Goal: Entertainment & Leisure: Browse casually

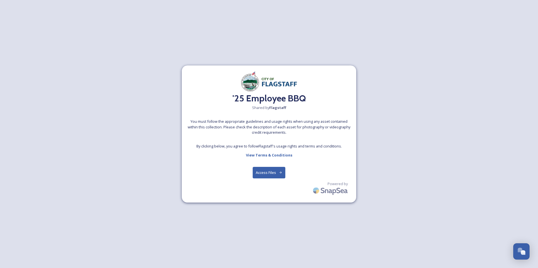
click at [265, 174] on button "Access Files" at bounding box center [269, 173] width 33 height 12
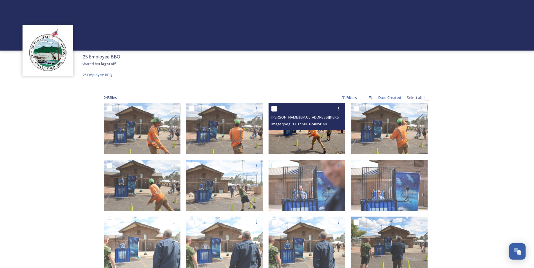
click at [298, 140] on img at bounding box center [306, 128] width 77 height 51
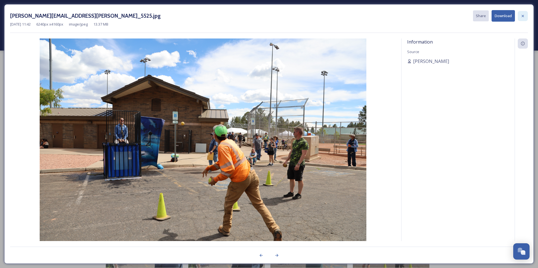
click at [526, 16] on div at bounding box center [523, 16] width 10 height 10
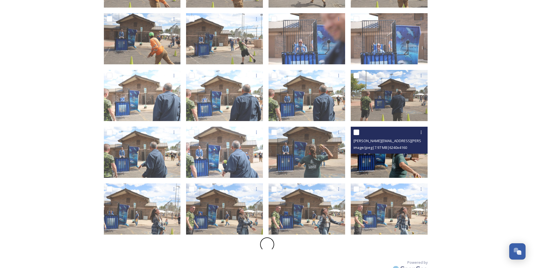
scroll to position [160, 0]
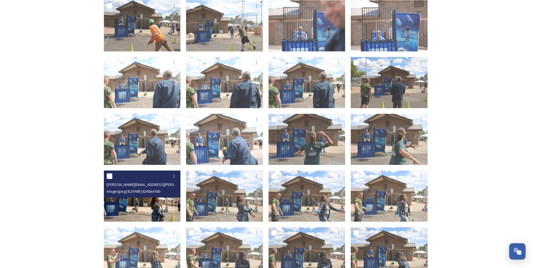
click at [152, 201] on img at bounding box center [142, 196] width 77 height 51
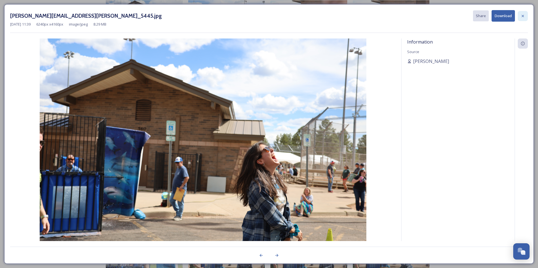
click at [522, 17] on icon at bounding box center [523, 16] width 2 height 2
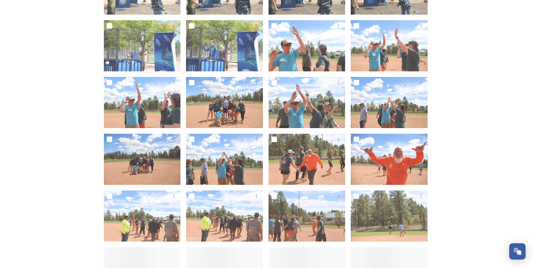
scroll to position [441, 0]
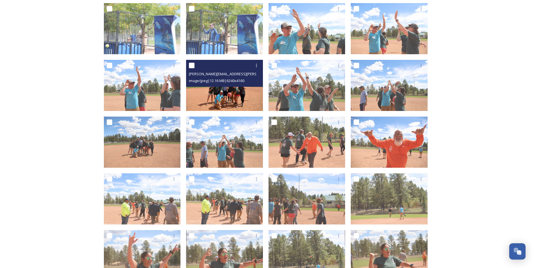
click at [227, 97] on img at bounding box center [224, 85] width 77 height 51
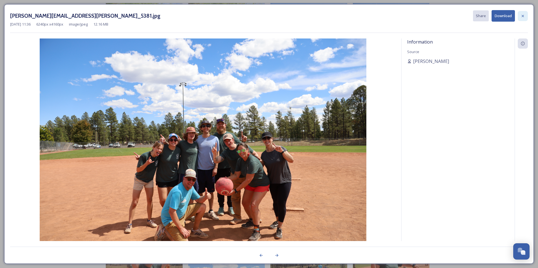
click at [523, 17] on icon at bounding box center [523, 16] width 5 height 5
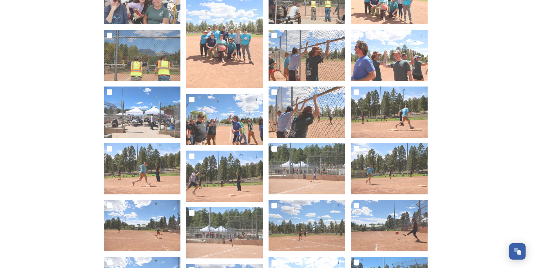
scroll to position [779, 0]
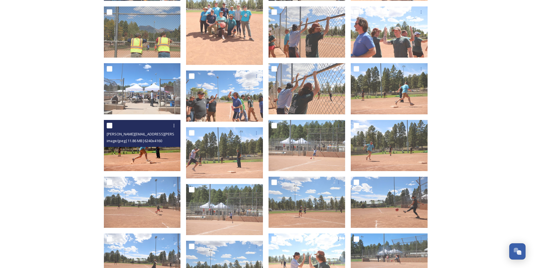
click at [151, 158] on img at bounding box center [142, 145] width 77 height 51
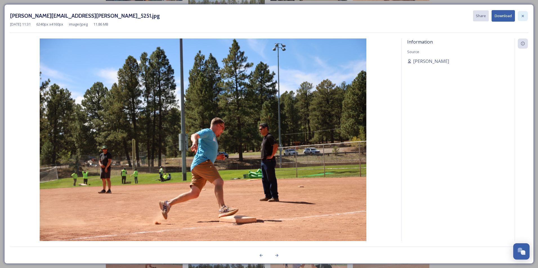
click at [525, 16] on icon at bounding box center [523, 16] width 5 height 5
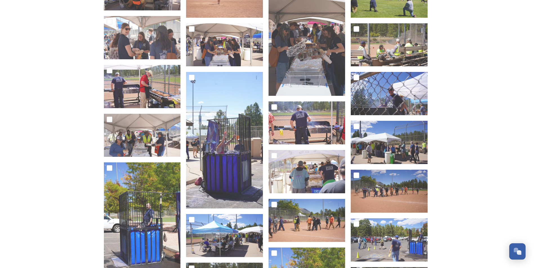
scroll to position [1483, 0]
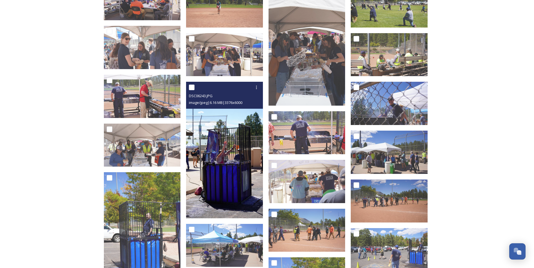
click at [230, 144] on img at bounding box center [224, 150] width 77 height 137
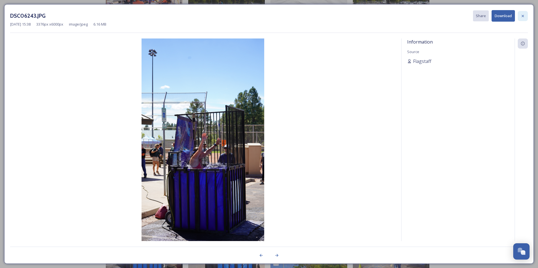
click at [523, 14] on icon at bounding box center [523, 16] width 5 height 5
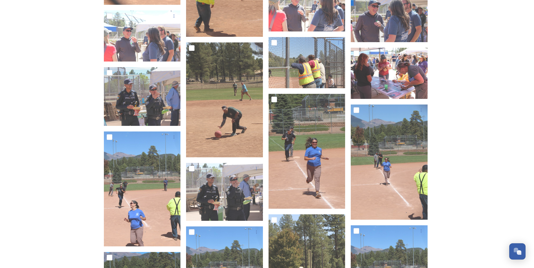
scroll to position [3537, 0]
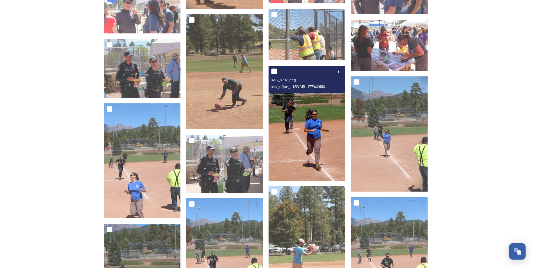
click at [308, 130] on img at bounding box center [306, 123] width 77 height 115
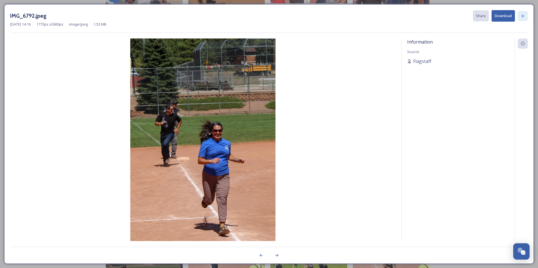
click at [523, 16] on icon at bounding box center [523, 16] width 5 height 5
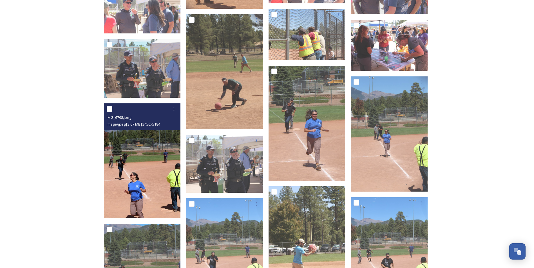
click at [137, 192] on img at bounding box center [142, 161] width 77 height 115
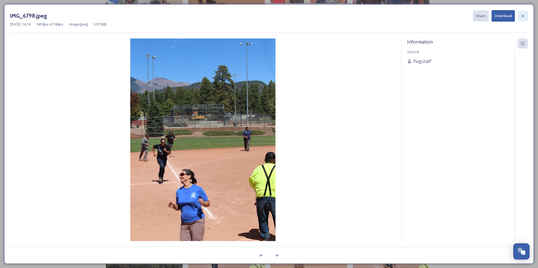
click at [525, 14] on div at bounding box center [523, 16] width 10 height 10
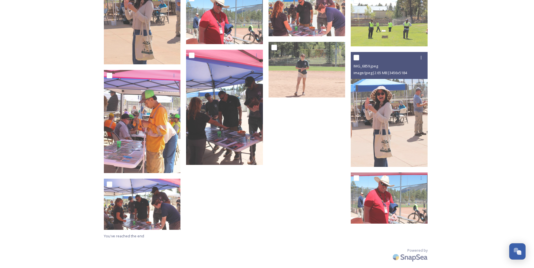
scroll to position [4224, 0]
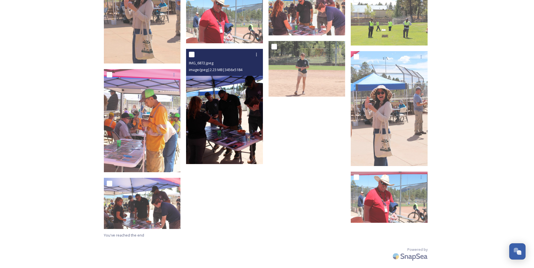
click at [219, 138] on img at bounding box center [224, 106] width 77 height 115
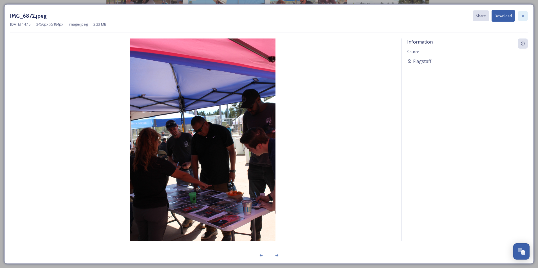
click at [523, 17] on icon at bounding box center [523, 16] width 5 height 5
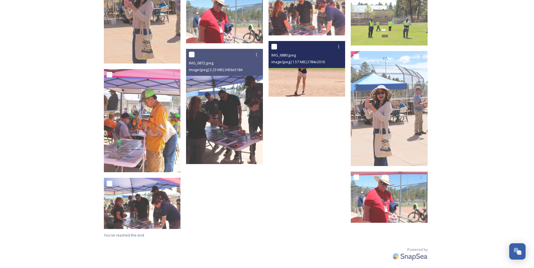
click at [304, 84] on img at bounding box center [306, 69] width 77 height 56
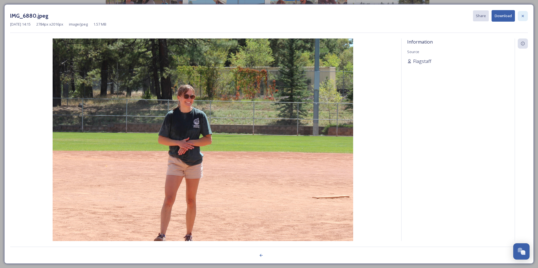
click at [523, 18] on icon at bounding box center [523, 16] width 5 height 5
